Goal: Task Accomplishment & Management: Manage account settings

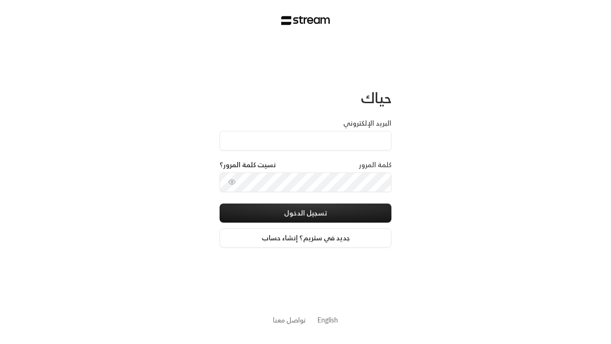
click at [320, 147] on input "البريد الإلكتروني" at bounding box center [306, 141] width 172 height 20
click at [306, 140] on input "البريد الإلكتروني" at bounding box center [306, 141] width 172 height 20
click at [278, 137] on input "البريد الإلكتروني" at bounding box center [306, 141] width 172 height 20
click at [306, 140] on input "البريد الإلكتروني" at bounding box center [306, 141] width 172 height 20
drag, startPoint x: 306, startPoint y: 140, endPoint x: 278, endPoint y: 137, distance: 27.8
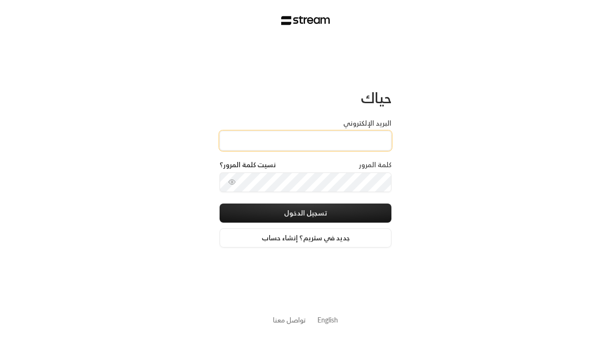
click at [278, 137] on input "البريد الإلكتروني" at bounding box center [306, 141] width 172 height 20
click at [306, 140] on input "البريد الإلكتروني" at bounding box center [306, 141] width 172 height 20
click at [286, 139] on input "البريد الإلكتروني" at bounding box center [306, 141] width 172 height 20
click at [306, 140] on input "البريد الإلكتروني" at bounding box center [306, 141] width 172 height 20
type input "[PERSON_NAME][EMAIL_ADDRESS][DOMAIN_NAME]"
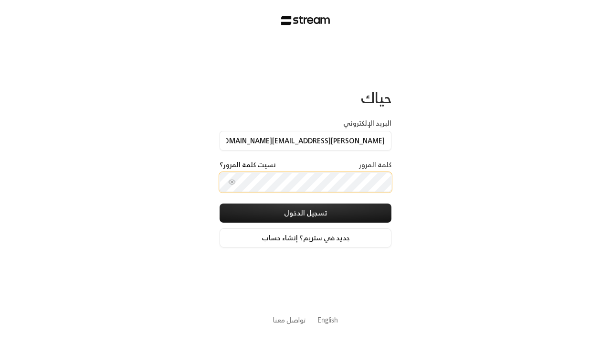
click at [301, 148] on input "[PERSON_NAME][EMAIL_ADDRESS][DOMAIN_NAME]" at bounding box center [306, 141] width 172 height 20
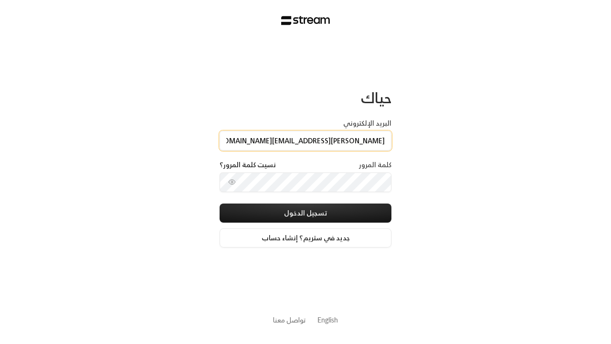
click at [306, 140] on input "[PERSON_NAME][EMAIL_ADDRESS][DOMAIN_NAME]" at bounding box center [306, 141] width 172 height 20
drag, startPoint x: 316, startPoint y: 142, endPoint x: 432, endPoint y: 139, distance: 116.5
click at [432, 139] on div "حياك البريد الإلكتروني [EMAIL_ADDRESS][DOMAIN_NAME] كلمة المرور نسيت كلمة المرو…" at bounding box center [305, 172] width 611 height 344
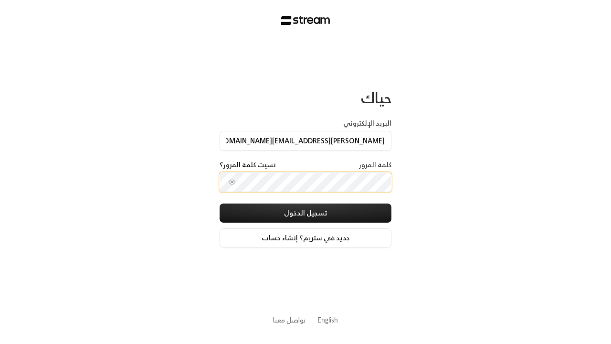
click at [317, 131] on input "[PERSON_NAME][EMAIL_ADDRESS][DOMAIN_NAME]" at bounding box center [306, 141] width 172 height 20
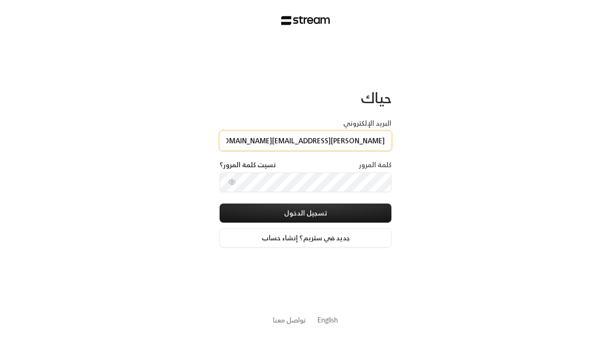
click at [306, 140] on input "[PERSON_NAME][EMAIL_ADDRESS][DOMAIN_NAME]" at bounding box center [306, 141] width 172 height 20
click at [317, 131] on input "[PERSON_NAME][EMAIL_ADDRESS][DOMAIN_NAME]" at bounding box center [306, 141] width 172 height 20
click at [306, 140] on input "[PERSON_NAME][EMAIL_ADDRESS][DOMAIN_NAME]" at bounding box center [306, 141] width 172 height 20
click at [317, 131] on input "[PERSON_NAME][EMAIL_ADDRESS][DOMAIN_NAME]" at bounding box center [306, 141] width 172 height 20
click at [306, 140] on input "[PERSON_NAME][EMAIL_ADDRESS][DOMAIN_NAME]" at bounding box center [306, 141] width 172 height 20
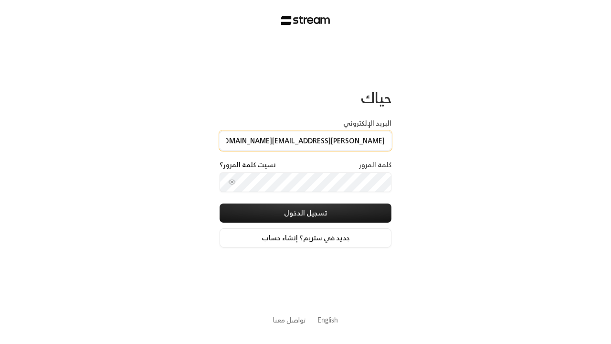
click at [306, 140] on input "[PERSON_NAME][EMAIL_ADDRESS][DOMAIN_NAME]" at bounding box center [306, 141] width 172 height 20
click at [317, 139] on input "[PERSON_NAME][EMAIL_ADDRESS][DOMAIN_NAME]" at bounding box center [306, 141] width 172 height 20
click at [306, 140] on input "[PERSON_NAME][EMAIL_ADDRESS][DOMAIN_NAME]" at bounding box center [306, 141] width 172 height 20
click at [317, 139] on input "[PERSON_NAME][EMAIL_ADDRESS][DOMAIN_NAME]" at bounding box center [306, 141] width 172 height 20
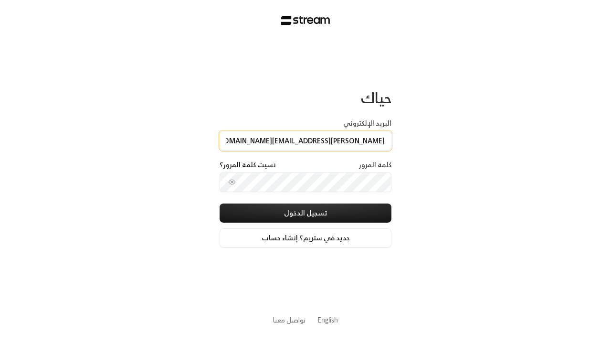
click at [306, 140] on input "[PERSON_NAME][EMAIL_ADDRESS][DOMAIN_NAME]" at bounding box center [306, 141] width 172 height 20
click at [317, 139] on input "[PERSON_NAME][EMAIL_ADDRESS][DOMAIN_NAME]" at bounding box center [306, 141] width 172 height 20
click at [306, 140] on input "[PERSON_NAME][EMAIL_ADDRESS][DOMAIN_NAME]" at bounding box center [306, 141] width 172 height 20
click at [318, 139] on input "[PERSON_NAME][EMAIL_ADDRESS][DOMAIN_NAME]" at bounding box center [306, 141] width 172 height 20
click at [306, 140] on input "[PERSON_NAME][EMAIL_ADDRESS][DOMAIN_NAME]" at bounding box center [306, 141] width 172 height 20
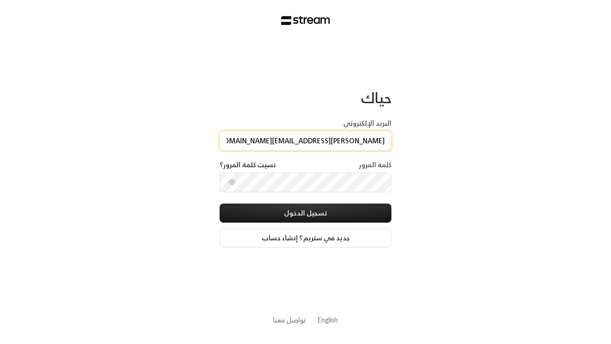
click at [318, 139] on input "[PERSON_NAME][EMAIL_ADDRESS][DOMAIN_NAME]" at bounding box center [306, 141] width 172 height 20
click at [306, 140] on input "[PERSON_NAME][EMAIL_ADDRESS][DOMAIN_NAME]" at bounding box center [306, 141] width 172 height 20
click at [318, 139] on input "[PERSON_NAME][EMAIL_ADDRESS][DOMAIN_NAME]" at bounding box center [306, 141] width 172 height 20
click at [306, 140] on input "[PERSON_NAME][EMAIL_ADDRESS][DOMAIN_NAME]" at bounding box center [306, 141] width 172 height 20
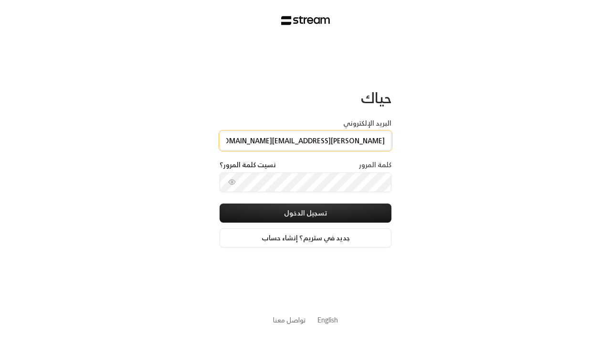
click at [306, 140] on input "[PERSON_NAME][EMAIL_ADDRESS][DOMAIN_NAME]" at bounding box center [306, 141] width 172 height 20
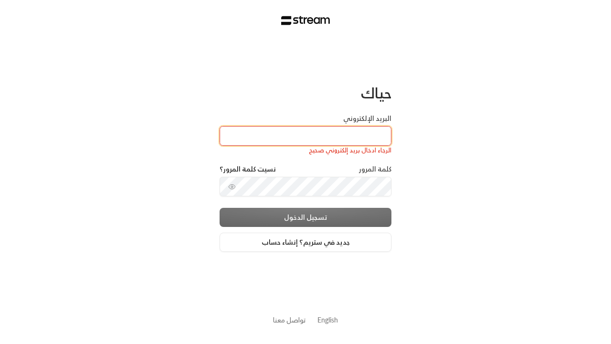
drag, startPoint x: 316, startPoint y: 141, endPoint x: 306, endPoint y: 136, distance: 11.3
click at [316, 141] on input "البريد الإلكتروني" at bounding box center [306, 136] width 172 height 20
click at [306, 136] on input "البريد الإلكتروني" at bounding box center [306, 136] width 172 height 20
type input "[PERSON_NAME][EMAIL_ADDRESS][DOMAIN_NAME]"
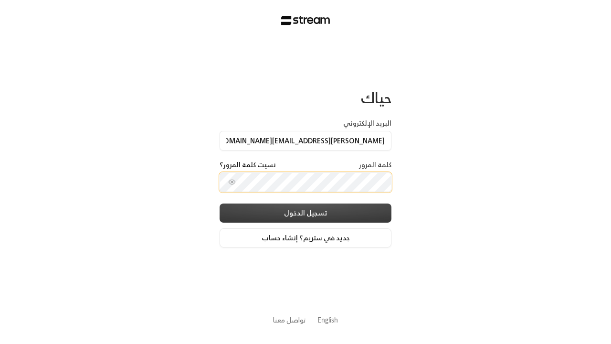
click at [298, 214] on button "تسجيل الدخول" at bounding box center [306, 212] width 172 height 19
click at [306, 212] on button "تسجيل الدخول" at bounding box center [306, 212] width 172 height 19
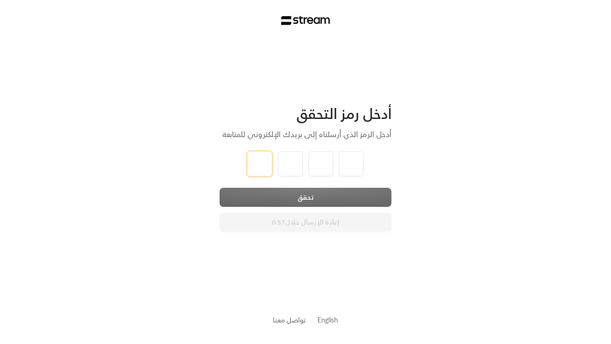
type input "1"
type input "2"
type input "3"
type input "4"
